Goal: Information Seeking & Learning: Learn about a topic

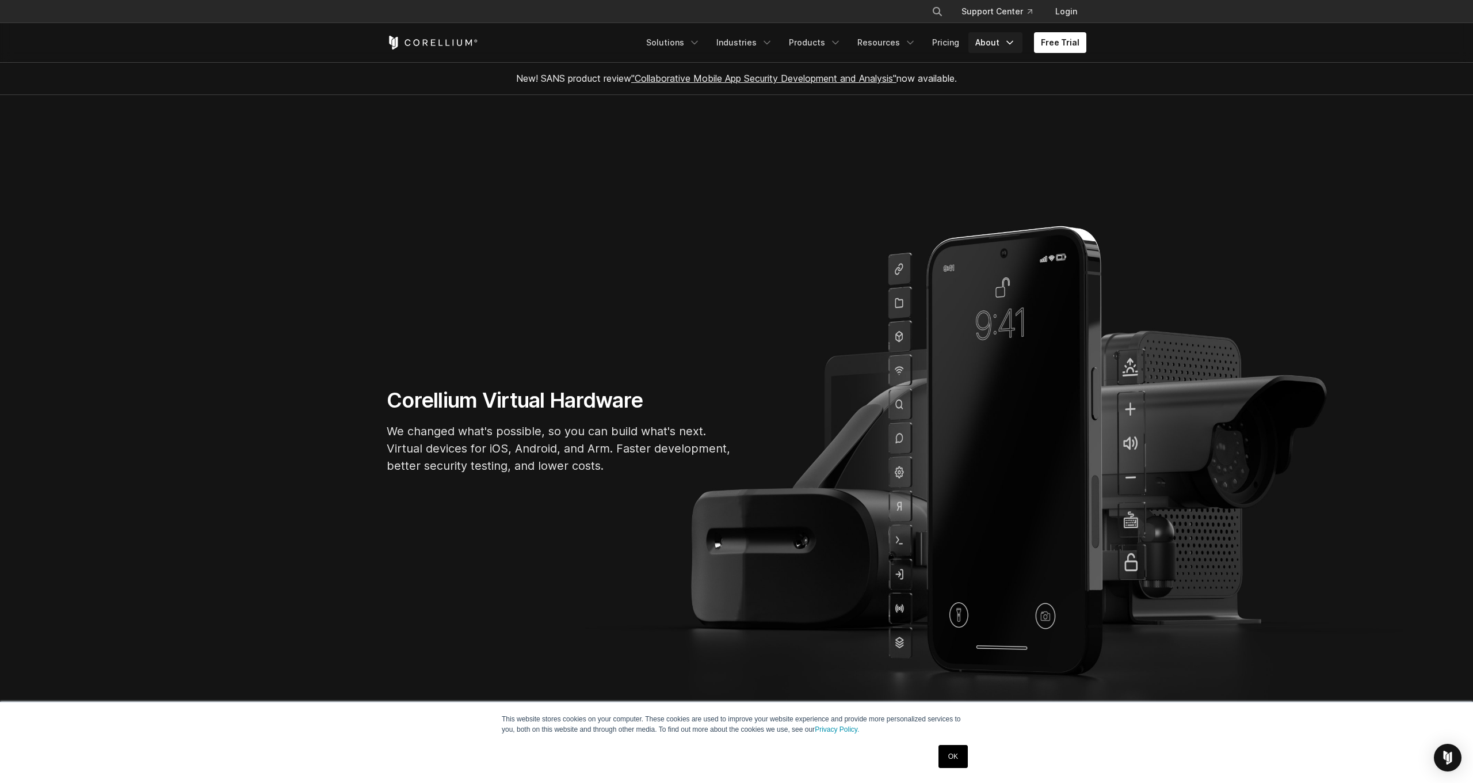
click at [991, 45] on link "About" at bounding box center [995, 42] width 54 height 21
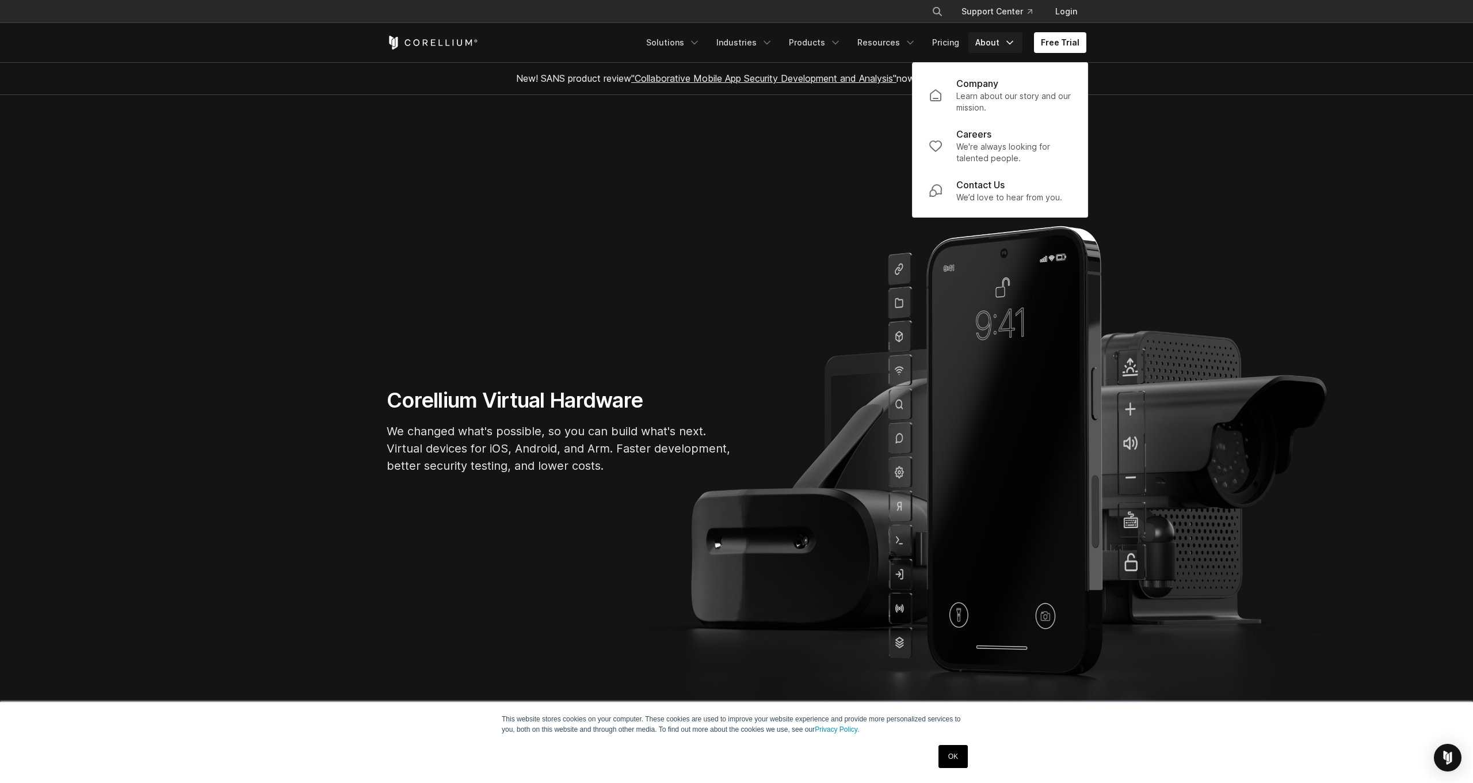
click at [975, 40] on link "About" at bounding box center [995, 42] width 54 height 21
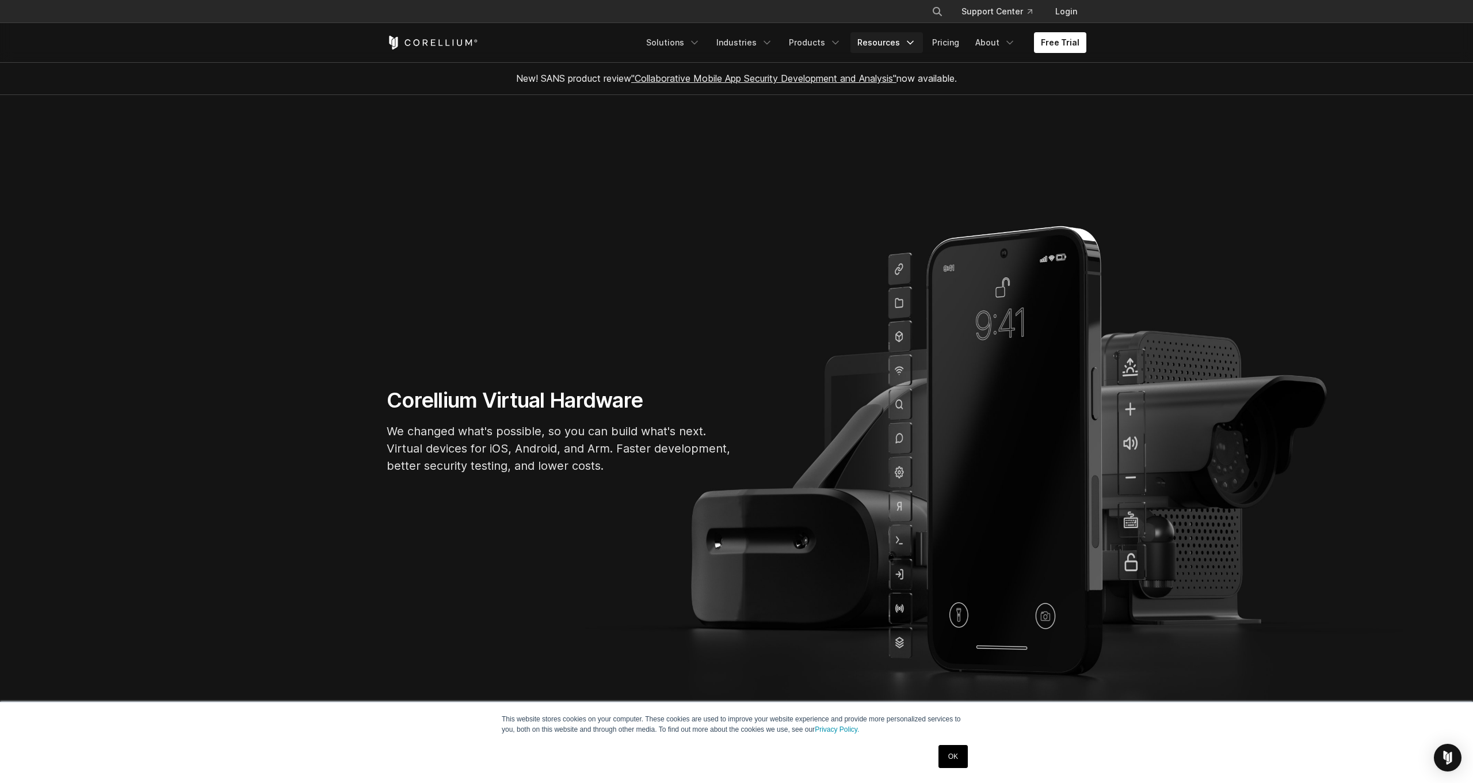
click at [887, 42] on link "Resources" at bounding box center [886, 42] width 72 height 21
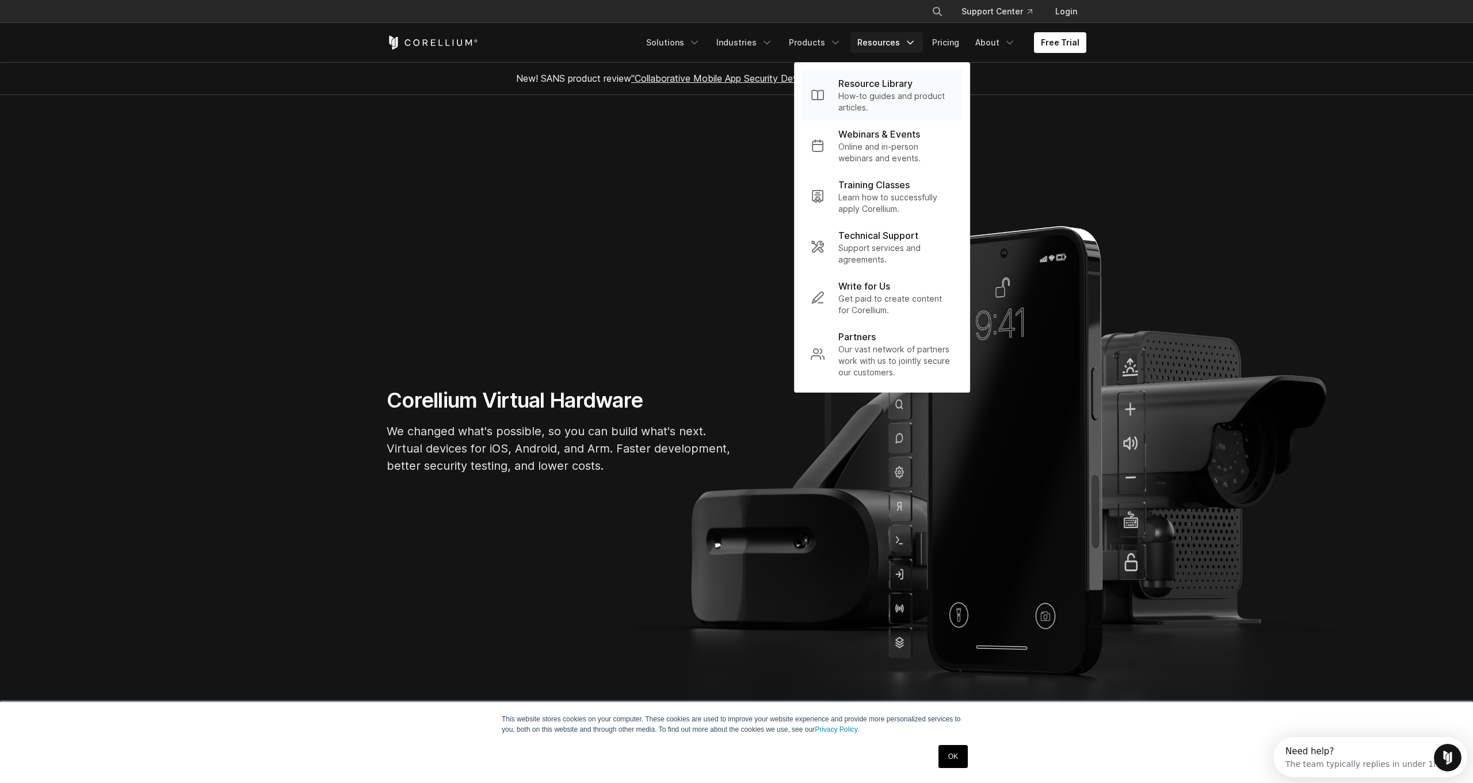
click at [858, 87] on p "Resource Library" at bounding box center [875, 84] width 74 height 14
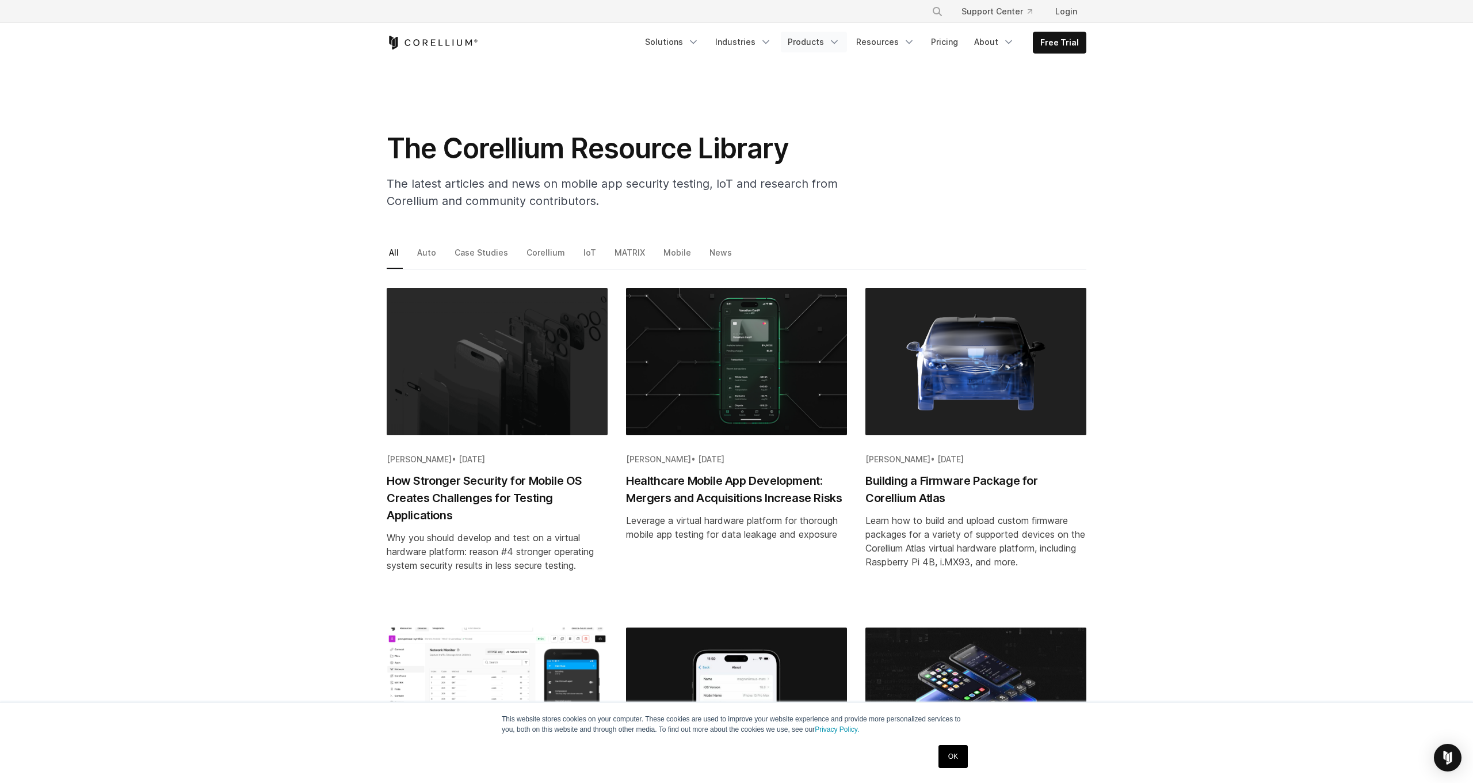
click at [816, 42] on link "Products" at bounding box center [814, 42] width 66 height 21
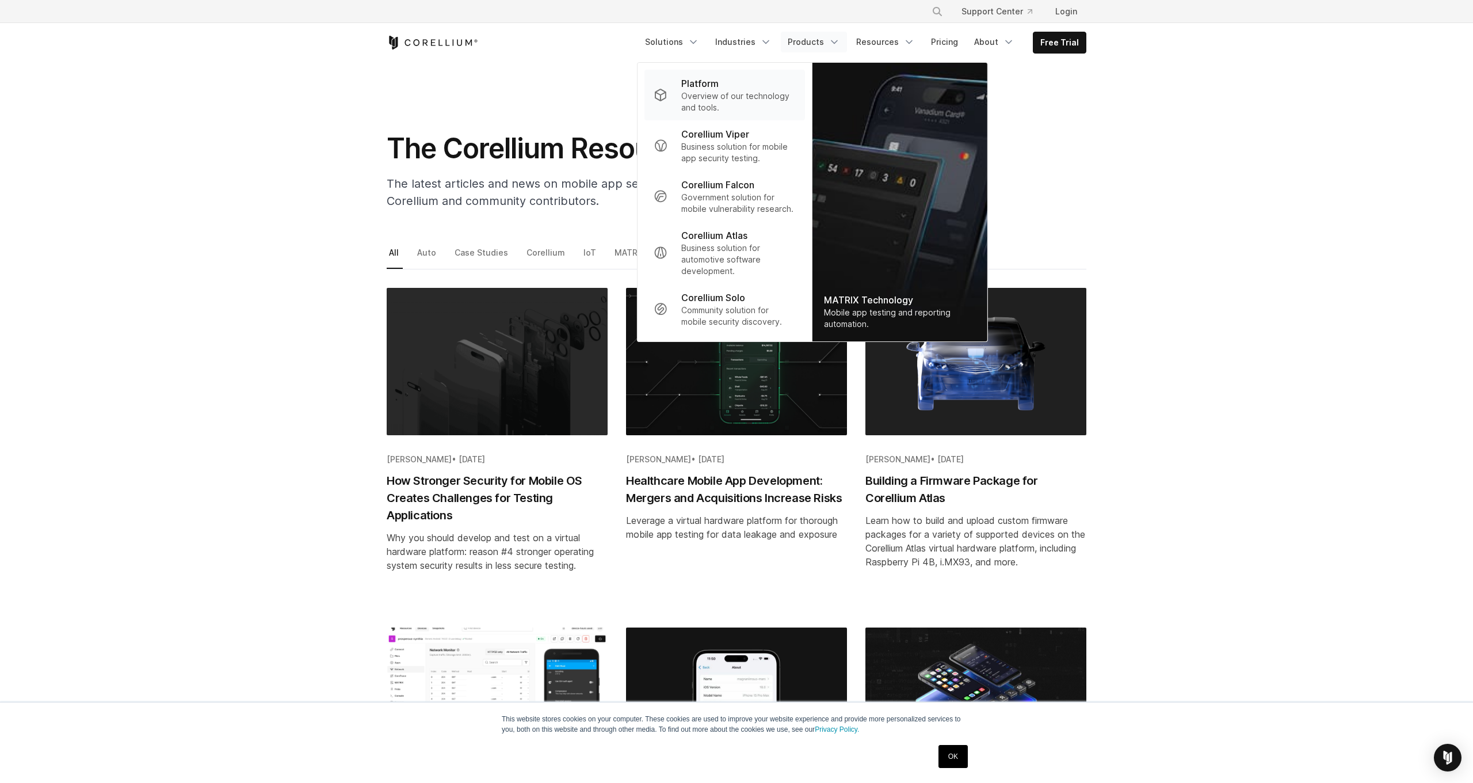
click at [747, 108] on p "Overview of our technology and tools." at bounding box center [738, 101] width 115 height 23
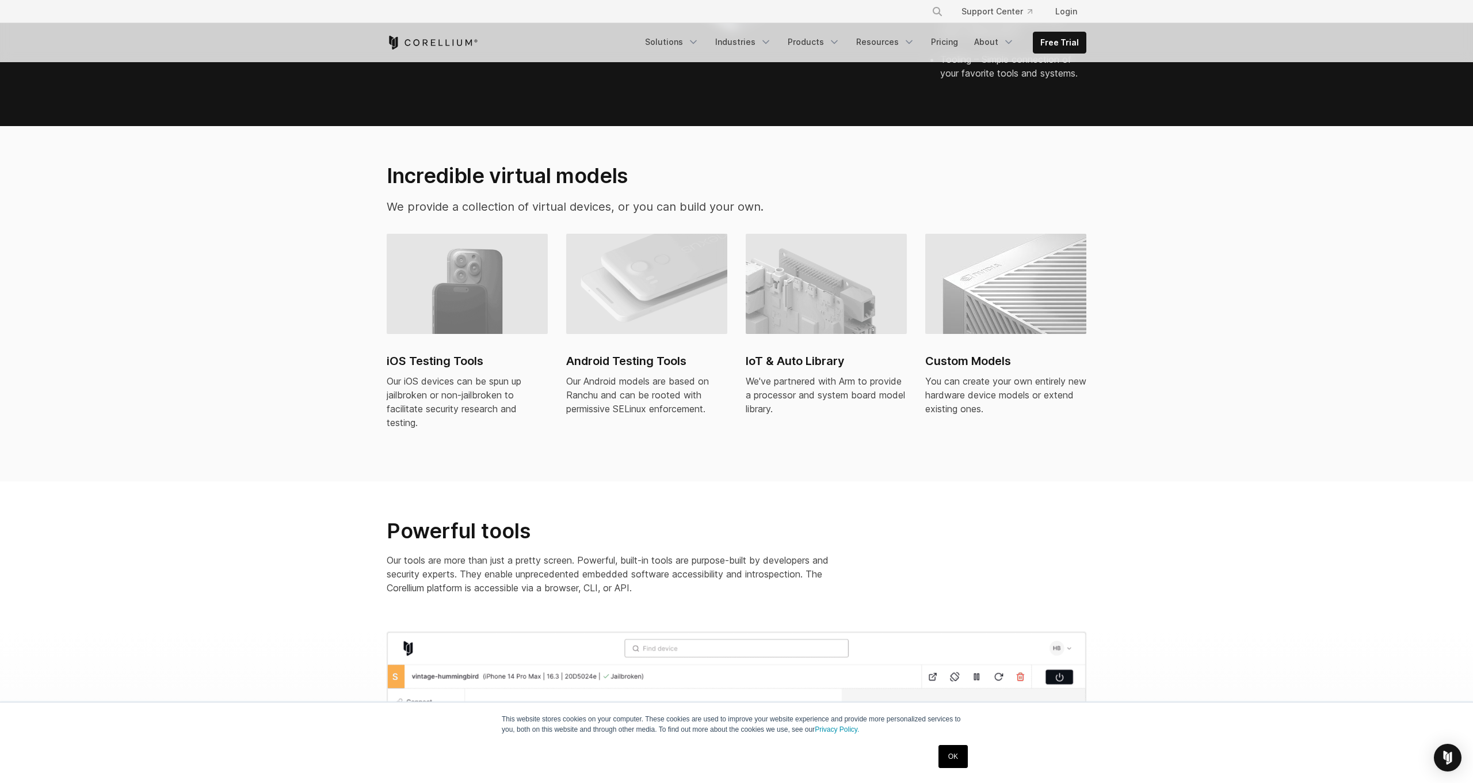
scroll to position [687, 0]
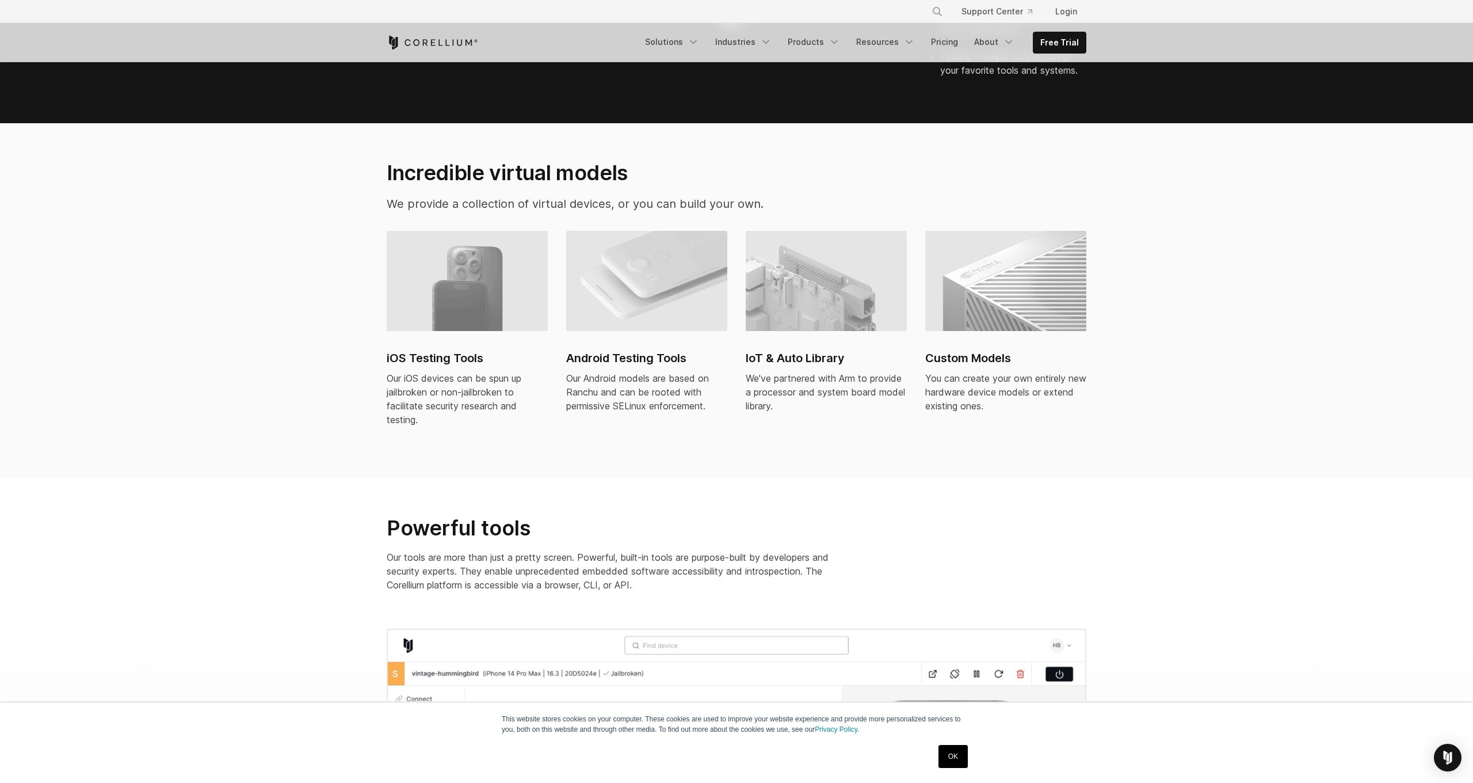
click at [456, 349] on h2 "iOS Testing Tools" at bounding box center [467, 357] width 161 height 17
click at [679, 44] on link "Solutions" at bounding box center [672, 42] width 68 height 21
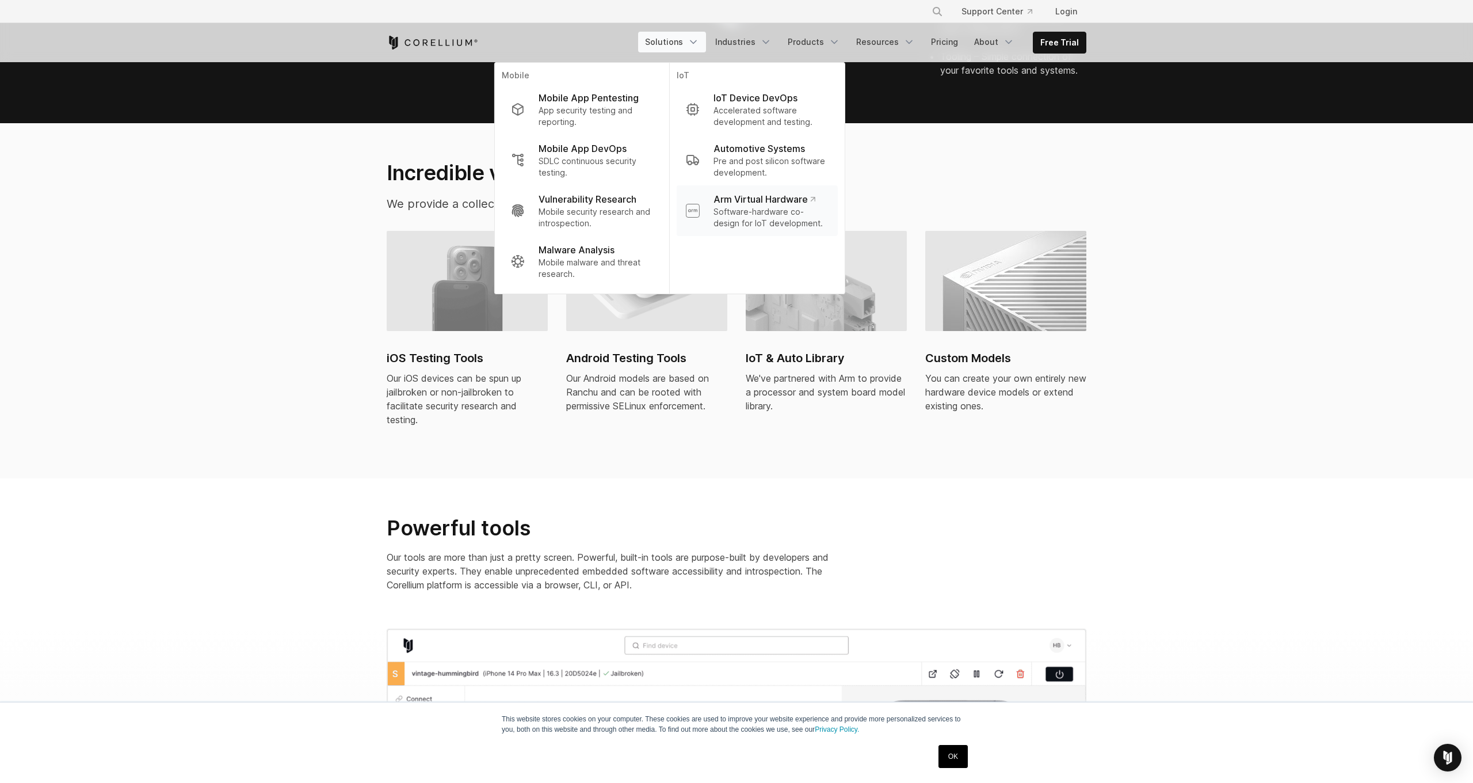
click at [758, 216] on p "Software-hardware co-design for IoT development." at bounding box center [770, 217] width 115 height 23
